Goal: Transaction & Acquisition: Obtain resource

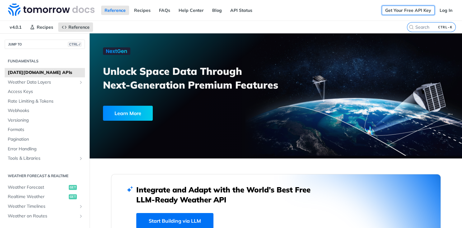
click at [412, 11] on link "Get Your Free API Key" at bounding box center [408, 10] width 53 height 9
click at [417, 10] on link "Get Your Free API Key" at bounding box center [408, 10] width 53 height 9
click at [404, 17] on div "Get Your Free API Key Log In" at bounding box center [422, 10] width 80 height 21
click at [404, 11] on link "Get Your Free API Key" at bounding box center [408, 10] width 53 height 9
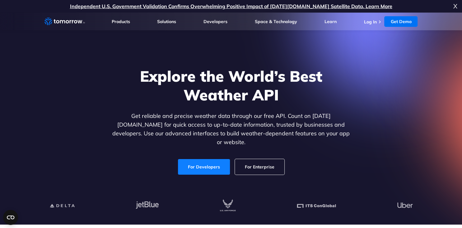
click at [211, 159] on link "For Developers" at bounding box center [204, 167] width 52 height 16
